Goal: Information Seeking & Learning: Learn about a topic

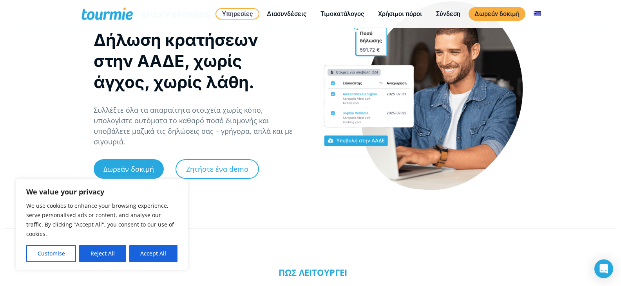
scroll to position [117, 0]
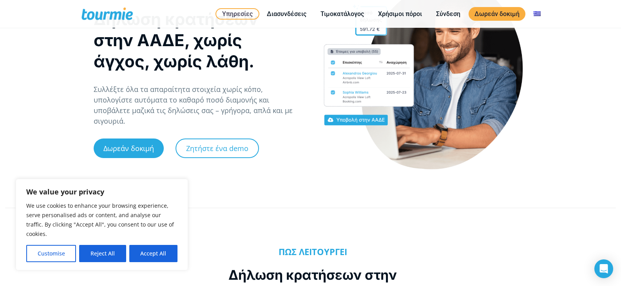
click at [155, 255] on button "Accept All" at bounding box center [153, 253] width 48 height 17
checkbox input "true"
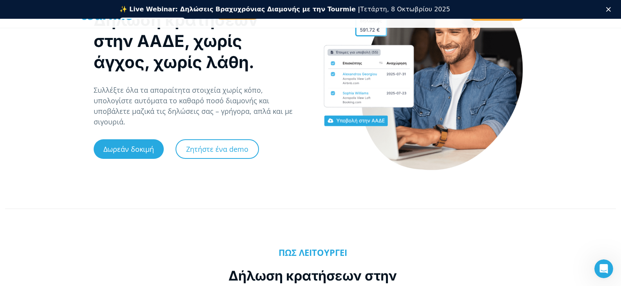
scroll to position [0, 0]
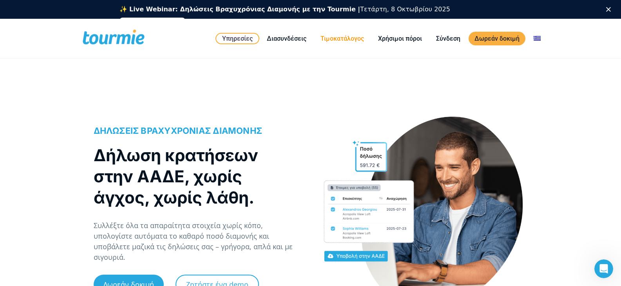
click at [342, 36] on link "Τιμοκατάλογος" at bounding box center [342, 39] width 55 height 10
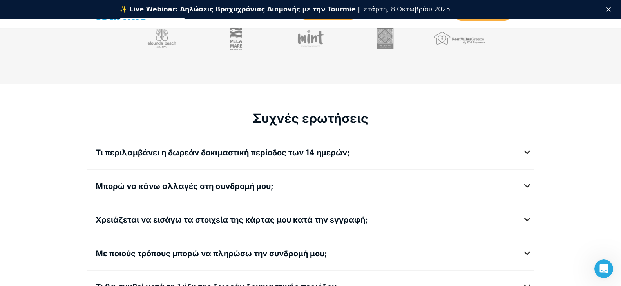
scroll to position [973, 0]
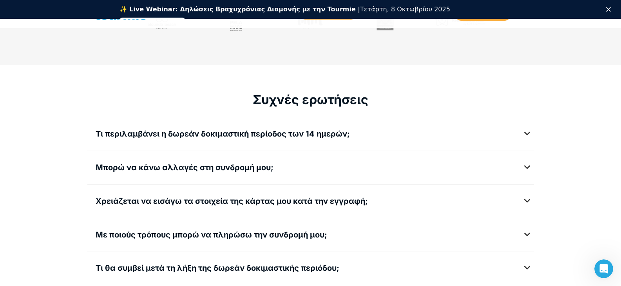
click at [526, 134] on h5 "Τι περιλαμβάνει η δωρεάν δοκιμαστική περίοδος των 14 ημερών;" at bounding box center [311, 134] width 430 height 10
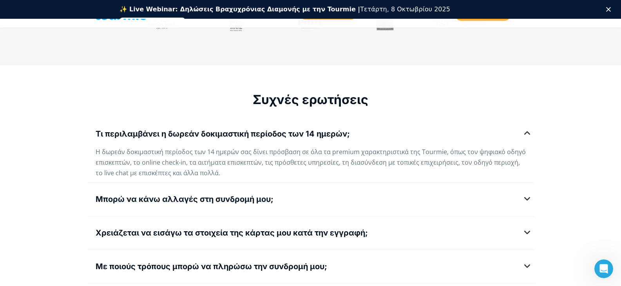
click at [526, 199] on h5 "Μπορώ να κάνω αλλαγές στη συνδρομή μου;" at bounding box center [311, 200] width 430 height 10
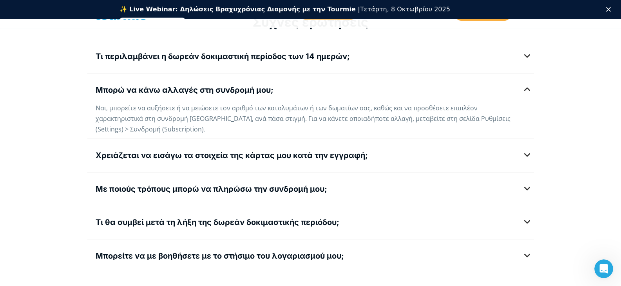
scroll to position [1051, 0]
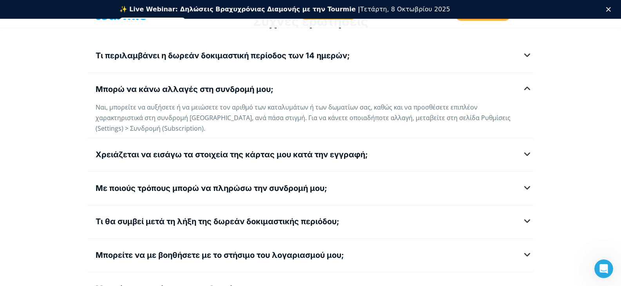
click at [526, 150] on h5 "Χρειάζεται να εισάγω τα στοιχεία της κάρτας μου κατά την εγγραφή;" at bounding box center [311, 155] width 430 height 10
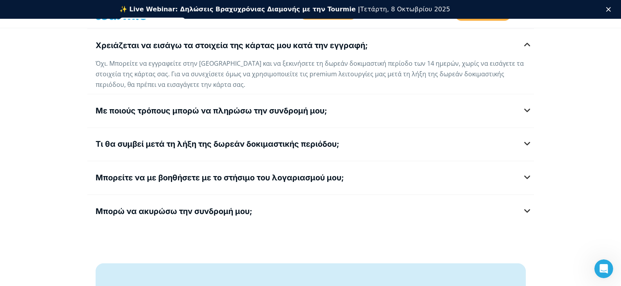
scroll to position [1130, 0]
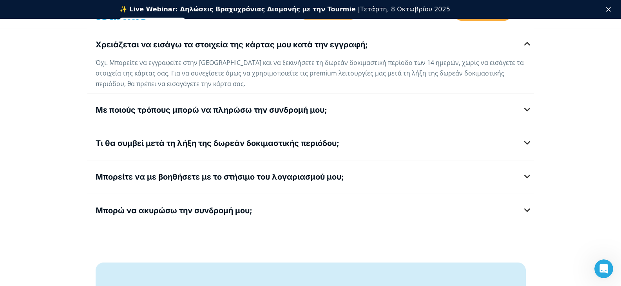
click at [526, 111] on h5 "Με ποιούς τρόπους μπορώ να πληρώσω την συνδρομή μου;" at bounding box center [311, 110] width 430 height 10
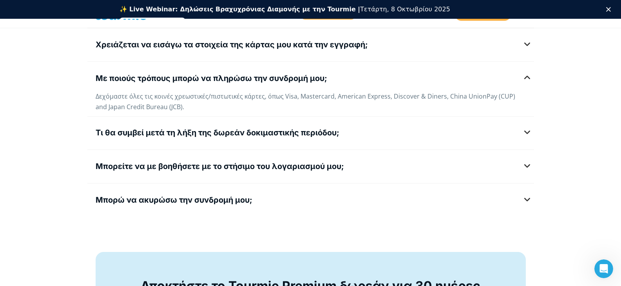
click at [525, 132] on h5 "Τι θα συμβεί μετά τη λήξη της δωρεάν δοκιμαστικής περιόδου;" at bounding box center [311, 133] width 430 height 10
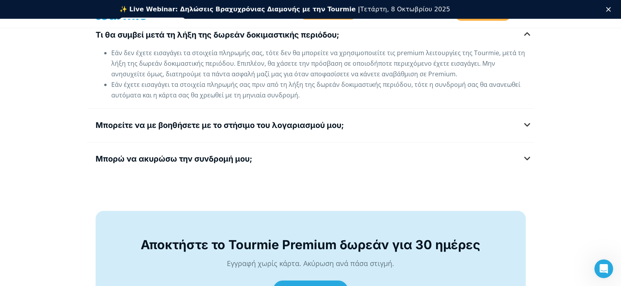
scroll to position [1208, 0]
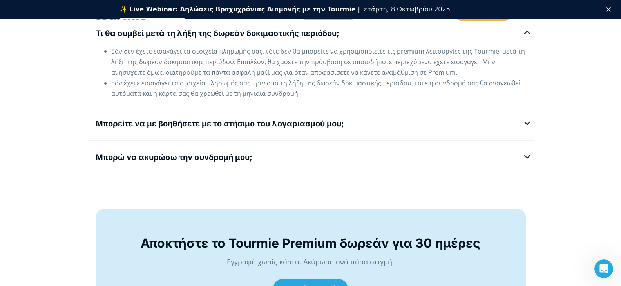
click at [526, 126] on h5 "Μπορείτε να με βοηθήσετε με το στήσιμο του λογαριασμού μου;" at bounding box center [311, 124] width 430 height 10
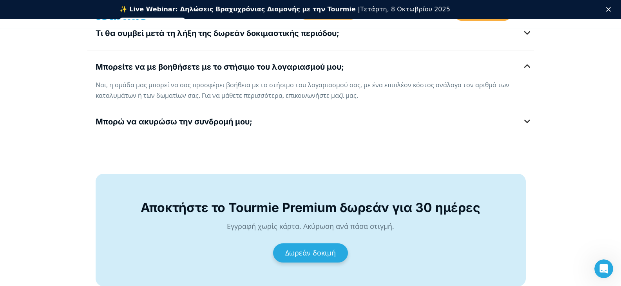
click at [526, 123] on h5 "Μπορώ να ακυρώσω την συνδρομή μου;" at bounding box center [311, 122] width 430 height 10
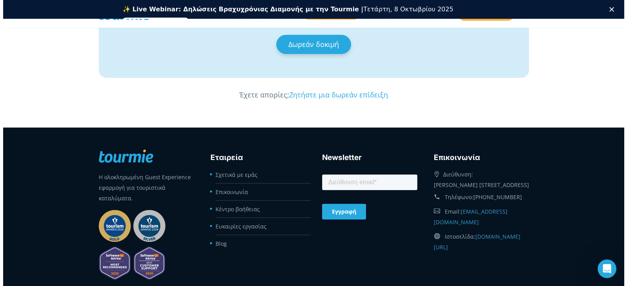
scroll to position [1480, 0]
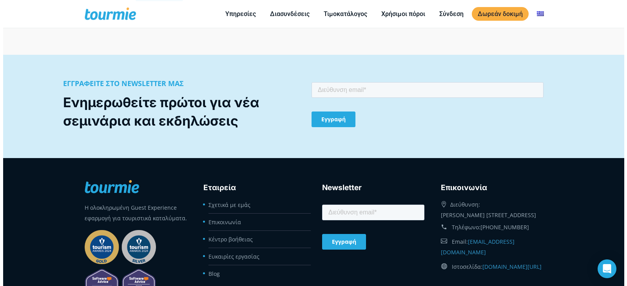
scroll to position [926, 0]
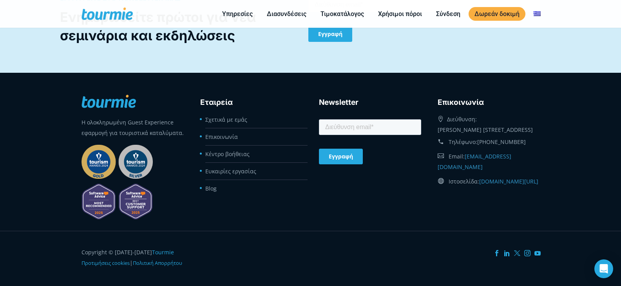
click at [440, 112] on div "Διεύθυνση: Νικολάου Σταυρινίδη 16, Ηράκλειο 71409, Ελλάδα" at bounding box center [488, 123] width 102 height 23
click at [437, 119] on div "Διεύθυνση: Νικολάου Σταυρινίδη 16, Ηράκλειο 71409, Ελλάδα" at bounding box center [488, 123] width 102 height 23
drag, startPoint x: 437, startPoint y: 118, endPoint x: 531, endPoint y: 128, distance: 93.8
click at [531, 128] on div "Διεύθυνση: Νικολάου Σταυρινίδη 16, Ηράκλειο 71409, Ελλάδα" at bounding box center [488, 123] width 102 height 23
copy div "[PERSON_NAME] [STREET_ADDRESS]"
